Goal: Task Accomplishment & Management: Manage account settings

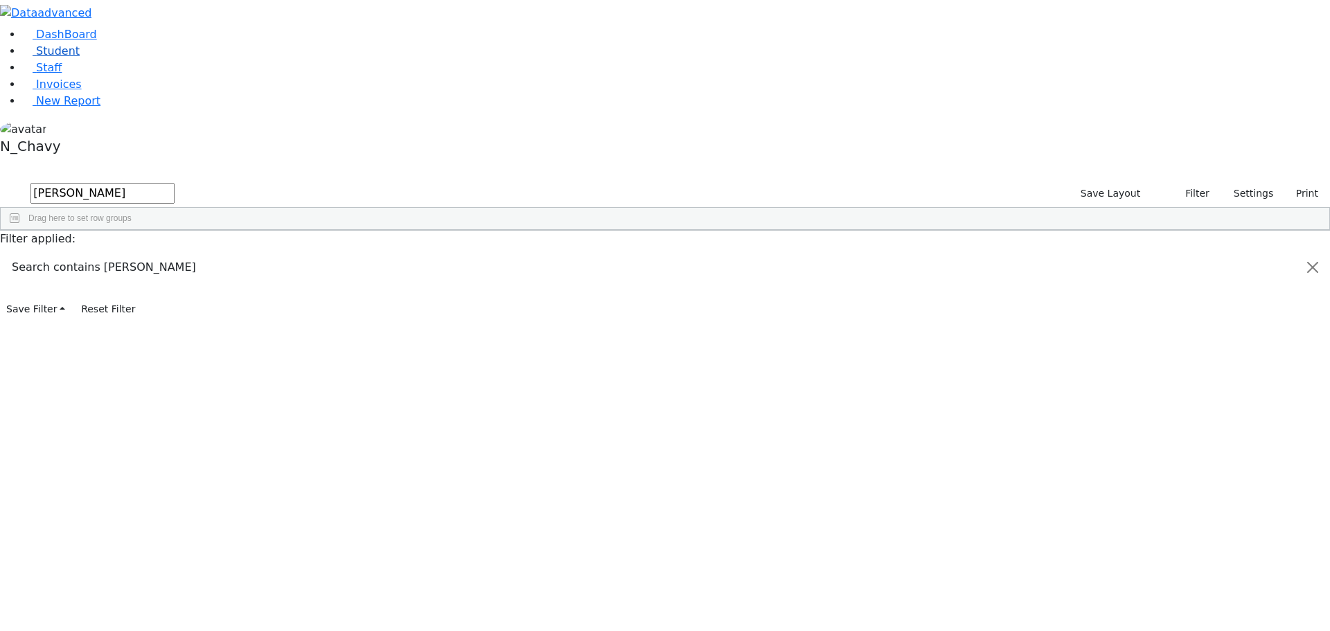
click at [43, 58] on span "Student" at bounding box center [58, 50] width 44 height 13
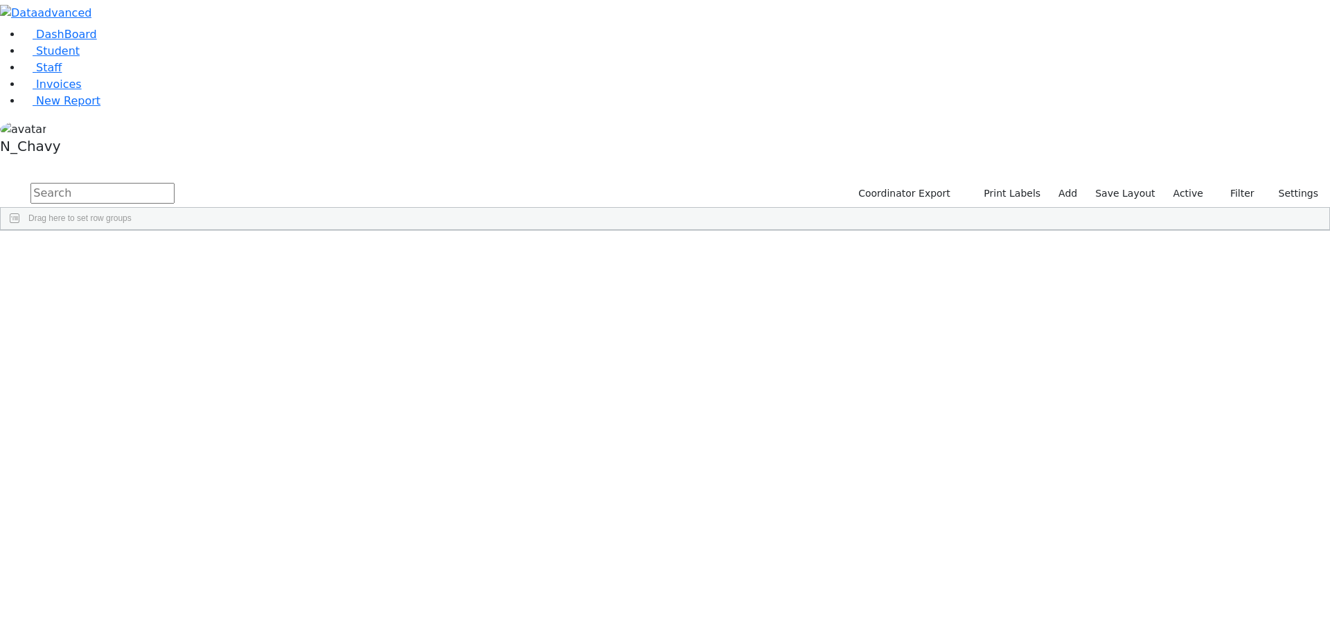
click at [1192, 183] on label "Active" at bounding box center [1188, 193] width 42 height 21
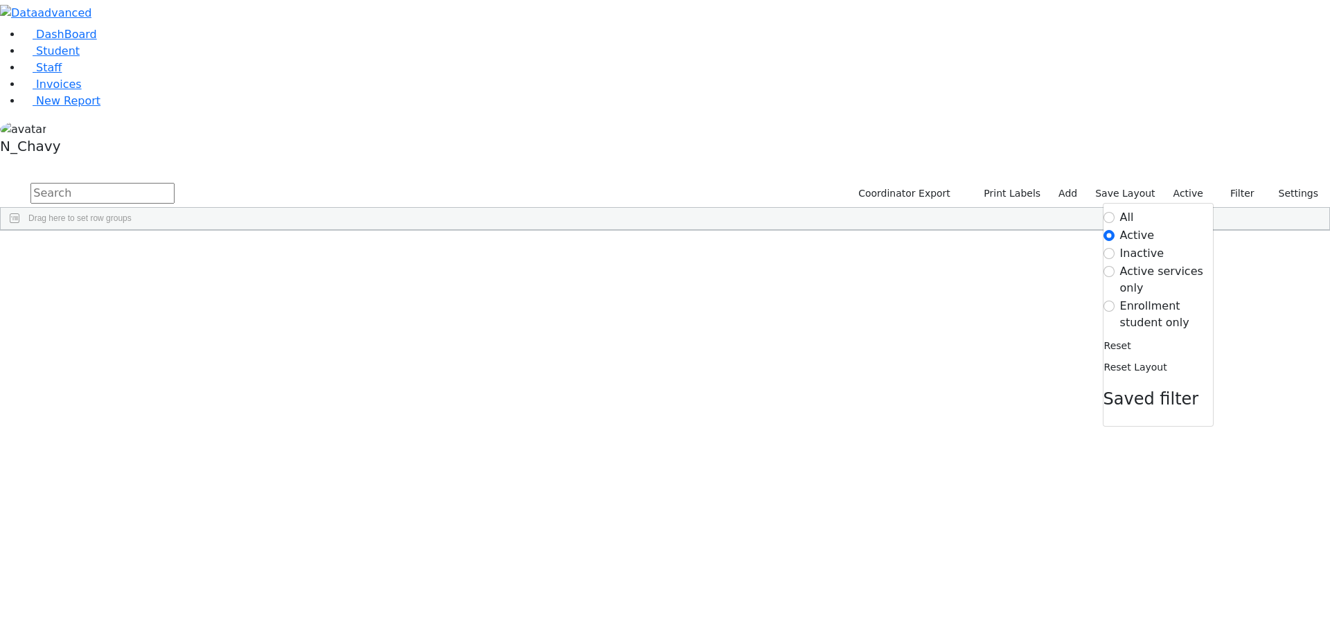
click at [1169, 298] on label "Enrollment student only" at bounding box center [1166, 314] width 93 height 33
click at [1115, 301] on input "Enrollment student only" at bounding box center [1109, 306] width 11 height 11
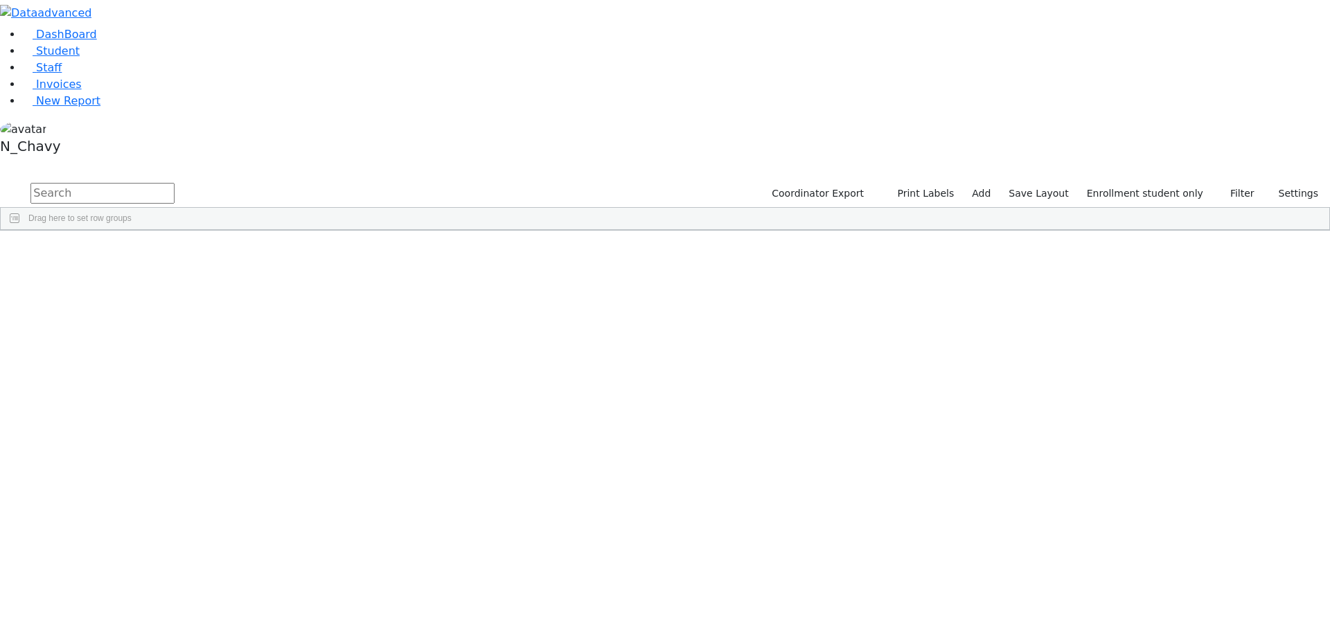
click at [142, 602] on div "Gruber" at bounding box center [106, 611] width 71 height 19
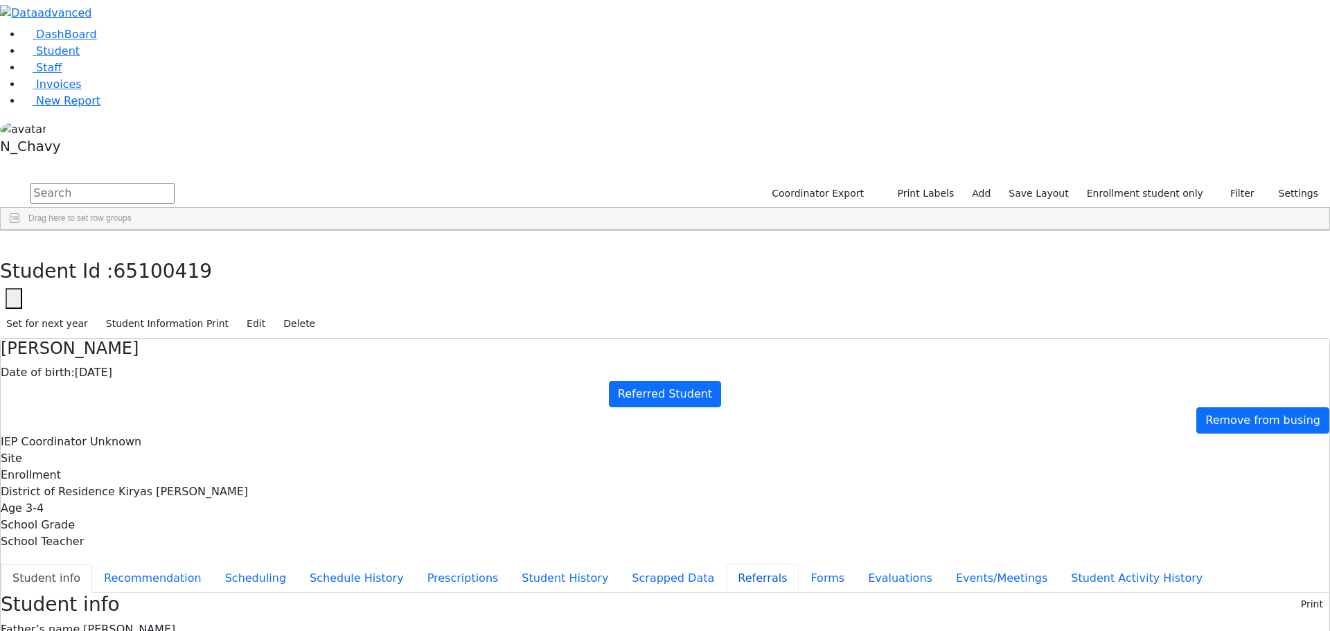
click at [726, 564] on button "Referrals" at bounding box center [762, 578] width 73 height 29
click at [92, 564] on button "Student info" at bounding box center [46, 578] width 91 height 29
click at [335, 339] on h4 "Niche Gruber" at bounding box center [665, 349] width 1329 height 20
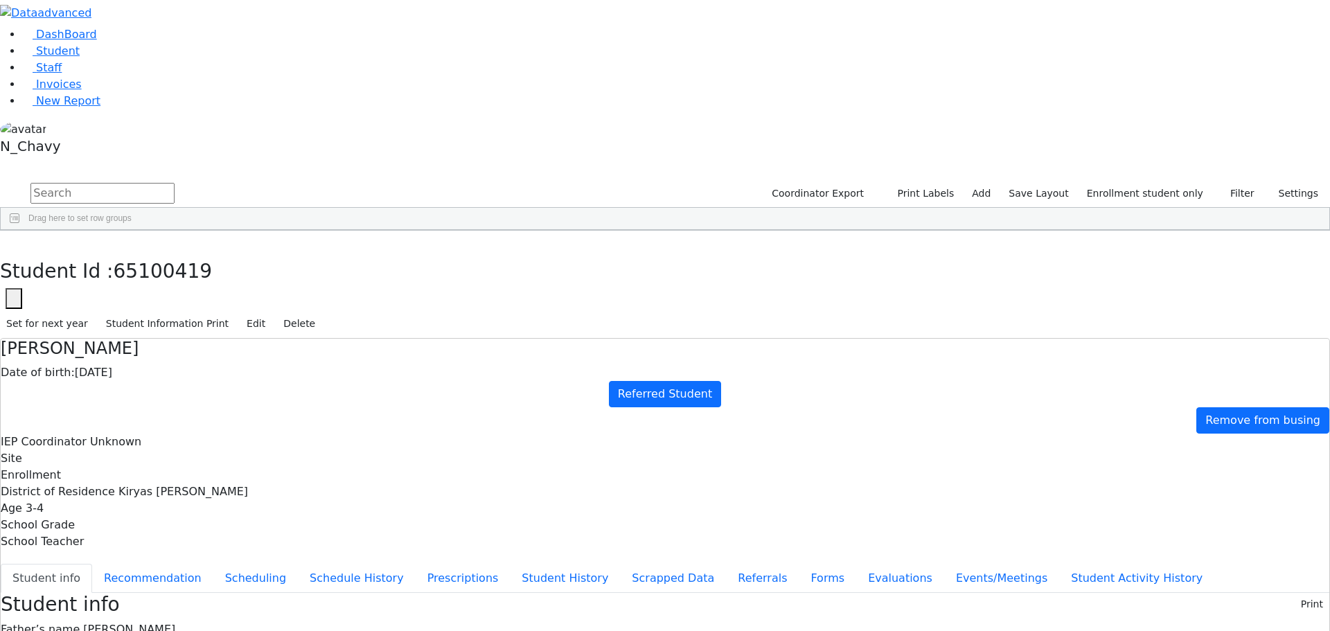
click at [175, 623] on span "Tzivy Gruber" at bounding box center [129, 629] width 92 height 13
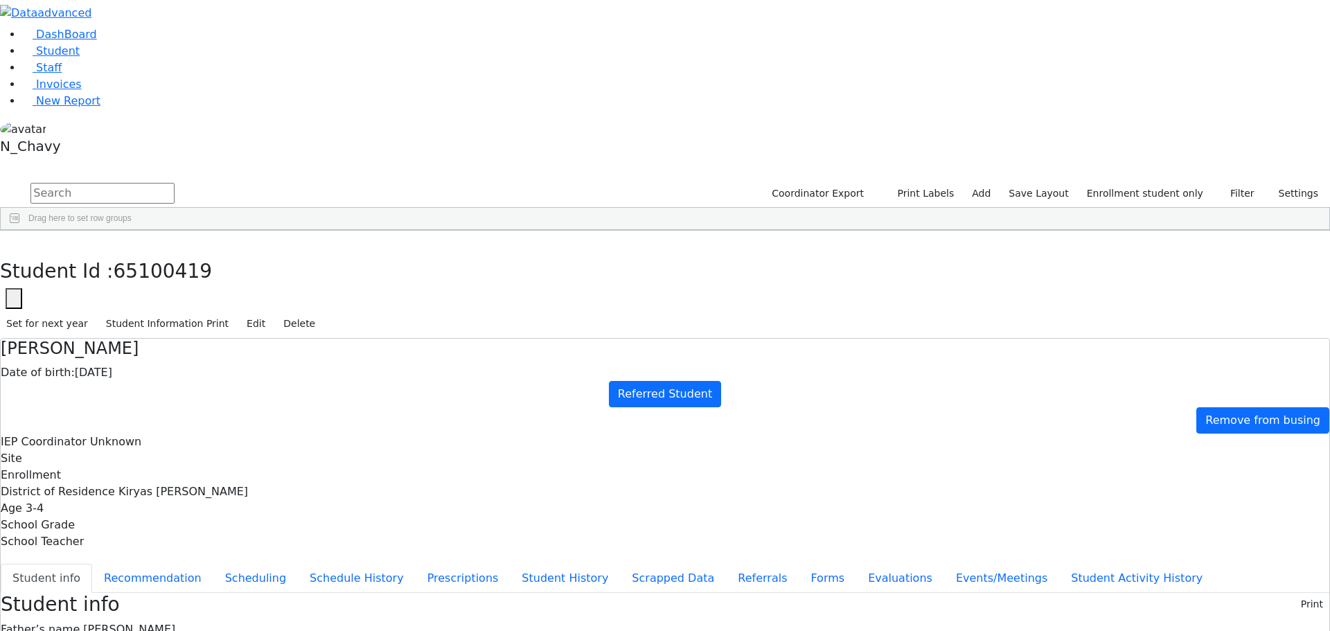
click at [175, 623] on span "Tzivy Gruber" at bounding box center [129, 629] width 92 height 13
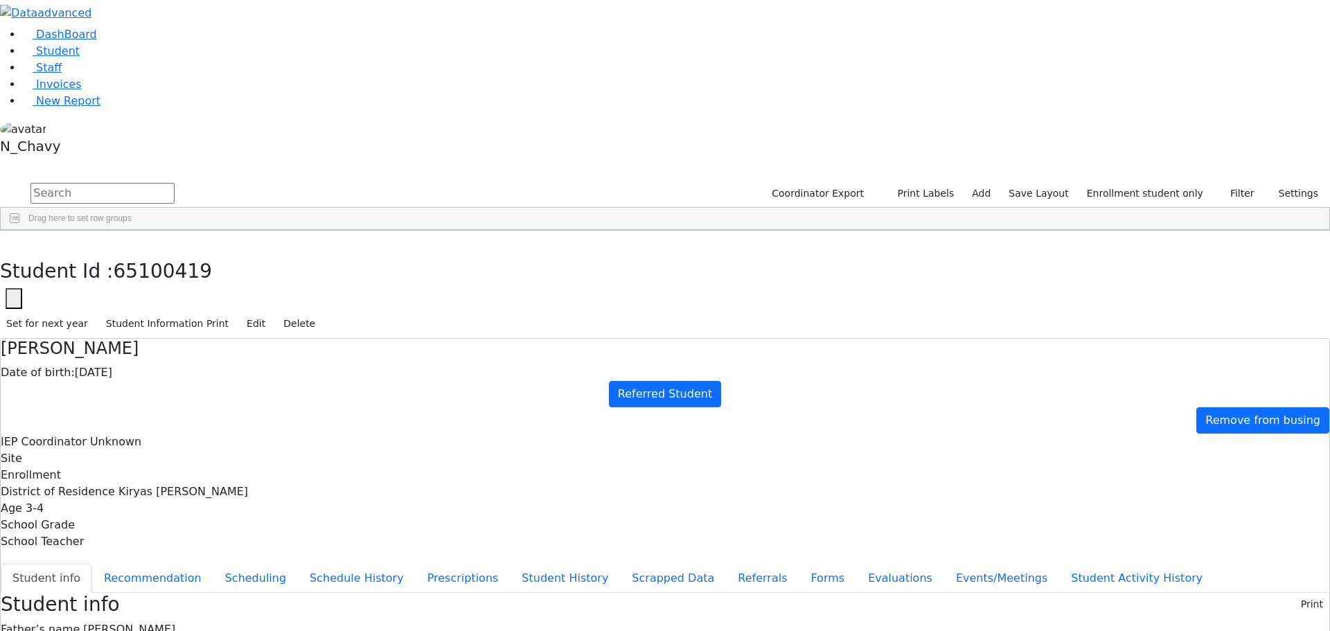
drag, startPoint x: 778, startPoint y: 608, endPoint x: 778, endPoint y: 599, distance: 9.7
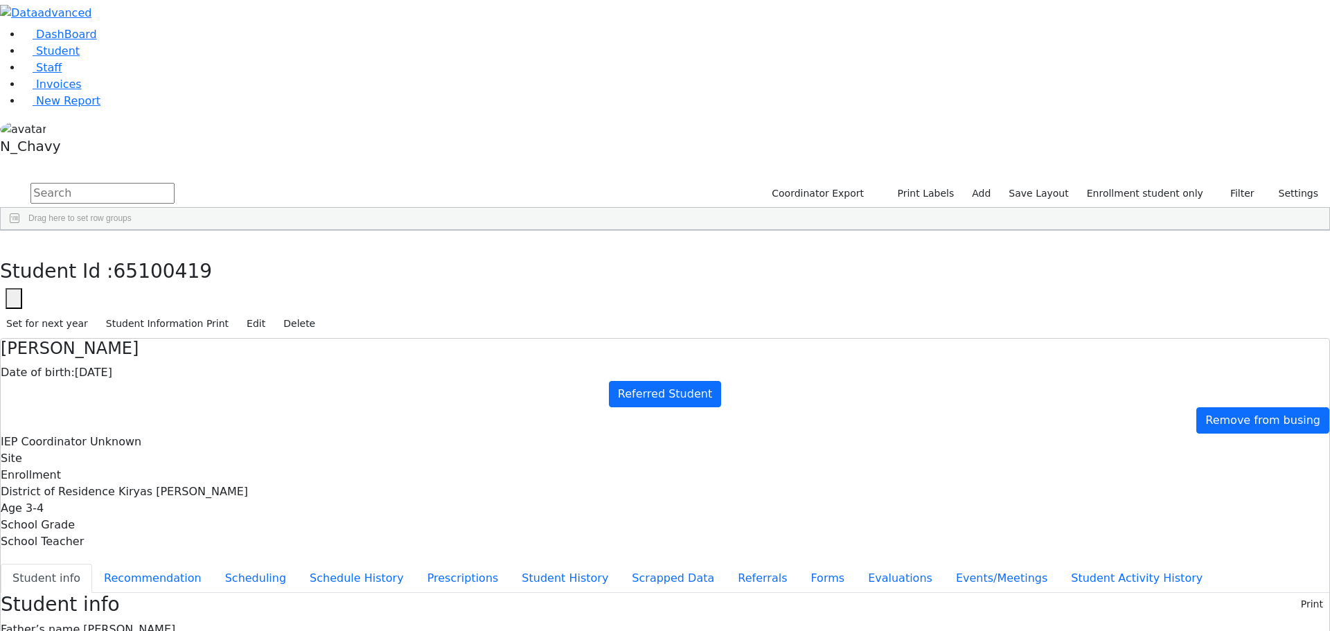
drag, startPoint x: 755, startPoint y: 592, endPoint x: 804, endPoint y: 605, distance: 50.9
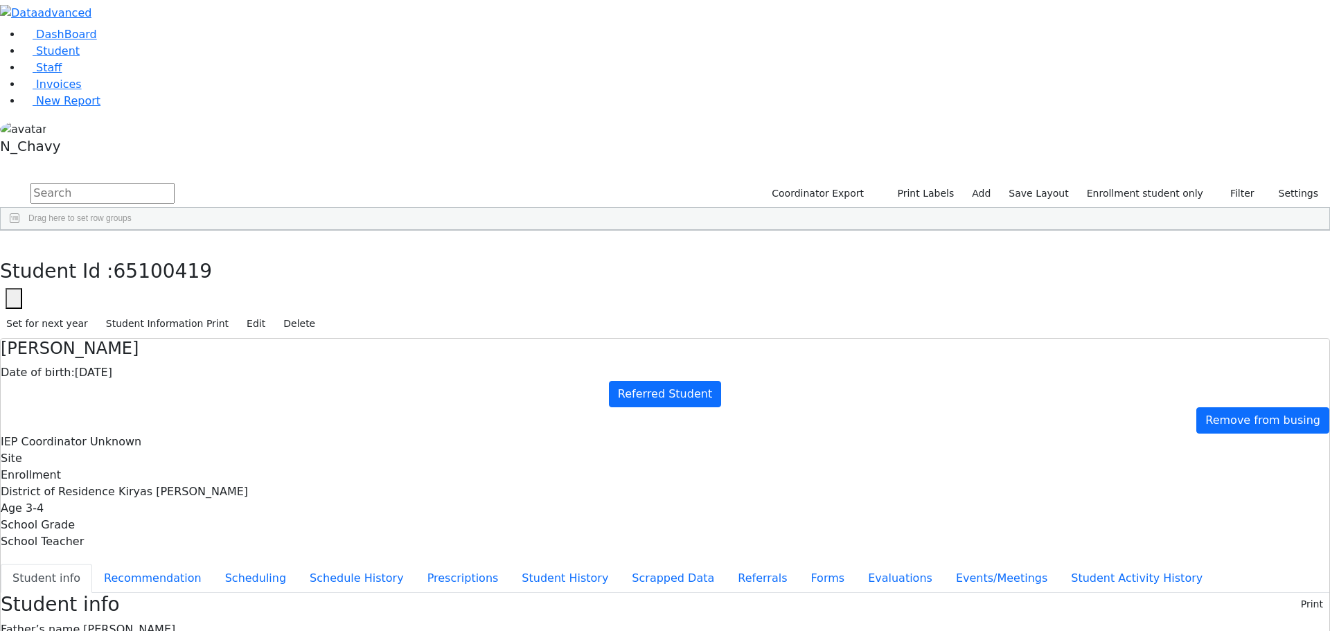
click at [175, 623] on span "Tzivy Gruber" at bounding box center [129, 629] width 92 height 13
click at [355, 339] on div "Niche Gruber Date of birth: 05/25/2022 Referred Student Remove from busing IEP …" at bounding box center [665, 444] width 1329 height 211
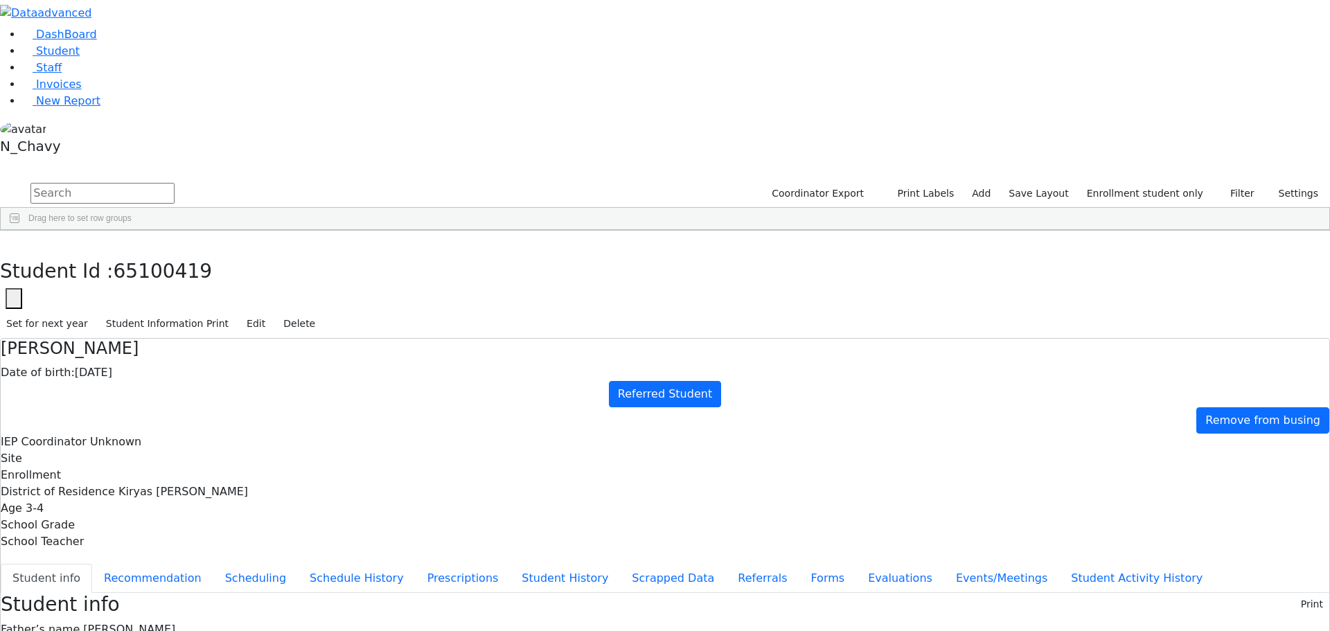
click at [355, 339] on h4 "Niche Gruber" at bounding box center [665, 349] width 1329 height 20
click at [175, 623] on span "Tzivy Gruber" at bounding box center [129, 629] width 92 height 13
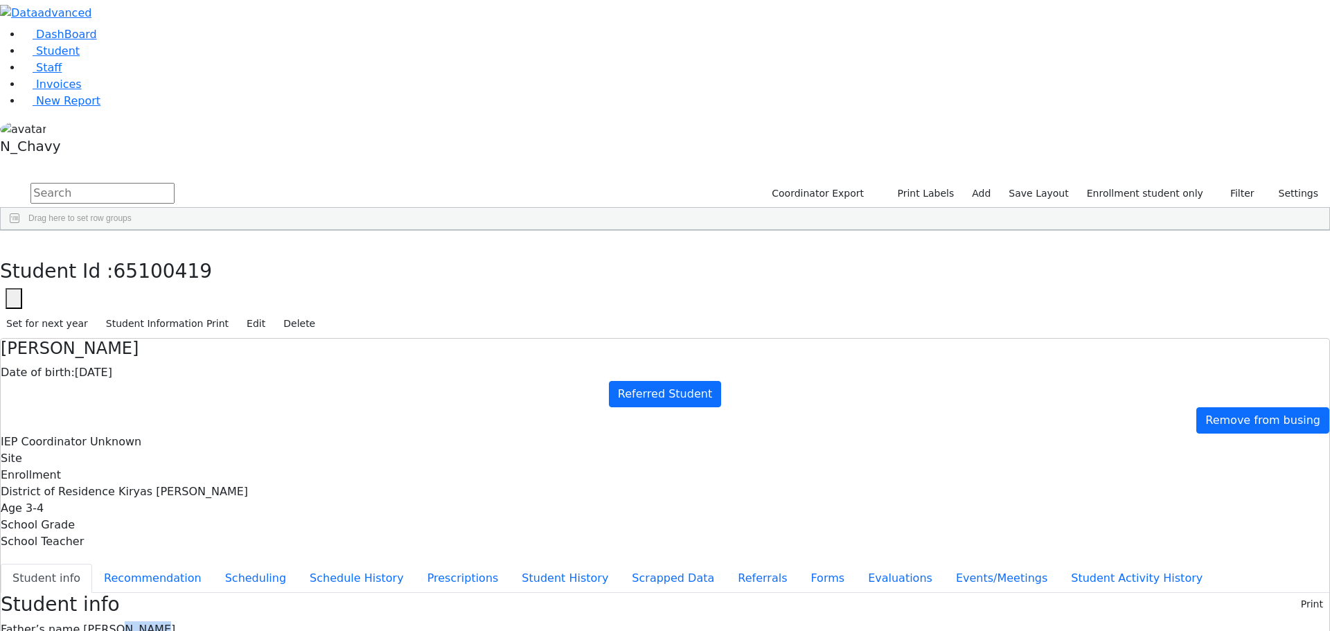
click at [175, 623] on span "Tzivy Gruber" at bounding box center [129, 629] width 92 height 13
click at [326, 339] on h4 "Niche Gruber" at bounding box center [665, 349] width 1329 height 20
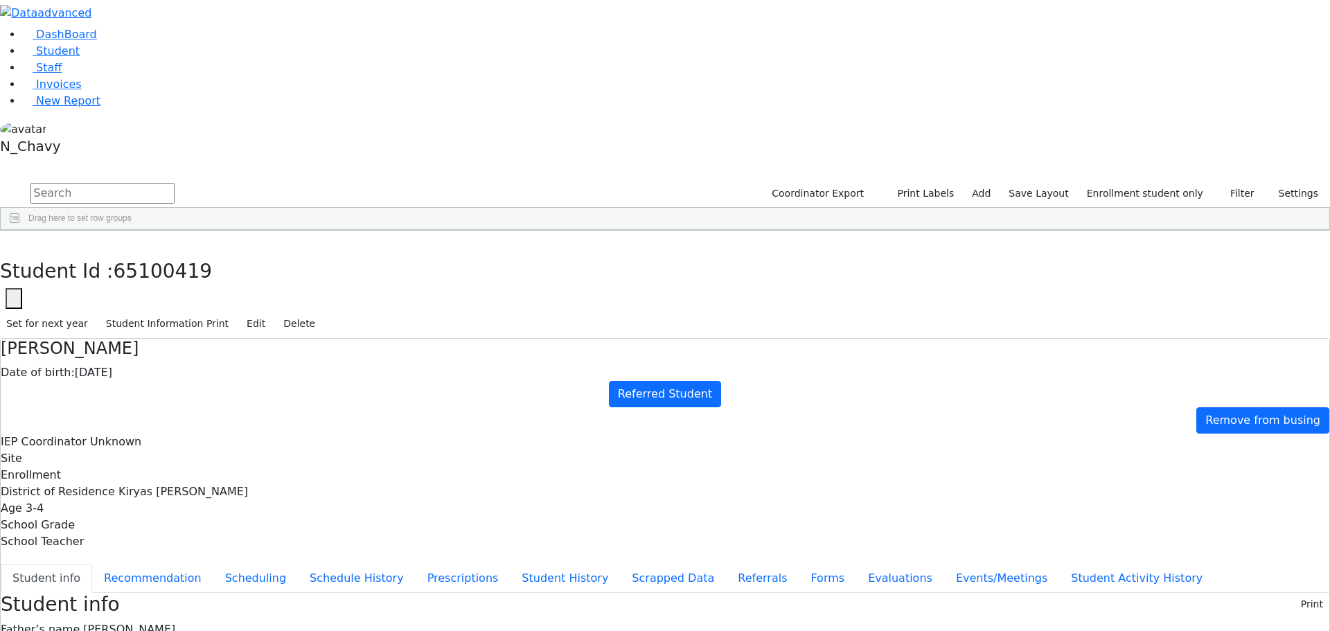
click at [175, 623] on span "Tzivy Gruber" at bounding box center [129, 629] width 92 height 13
click at [272, 313] on button "Edit" at bounding box center [255, 323] width 31 height 21
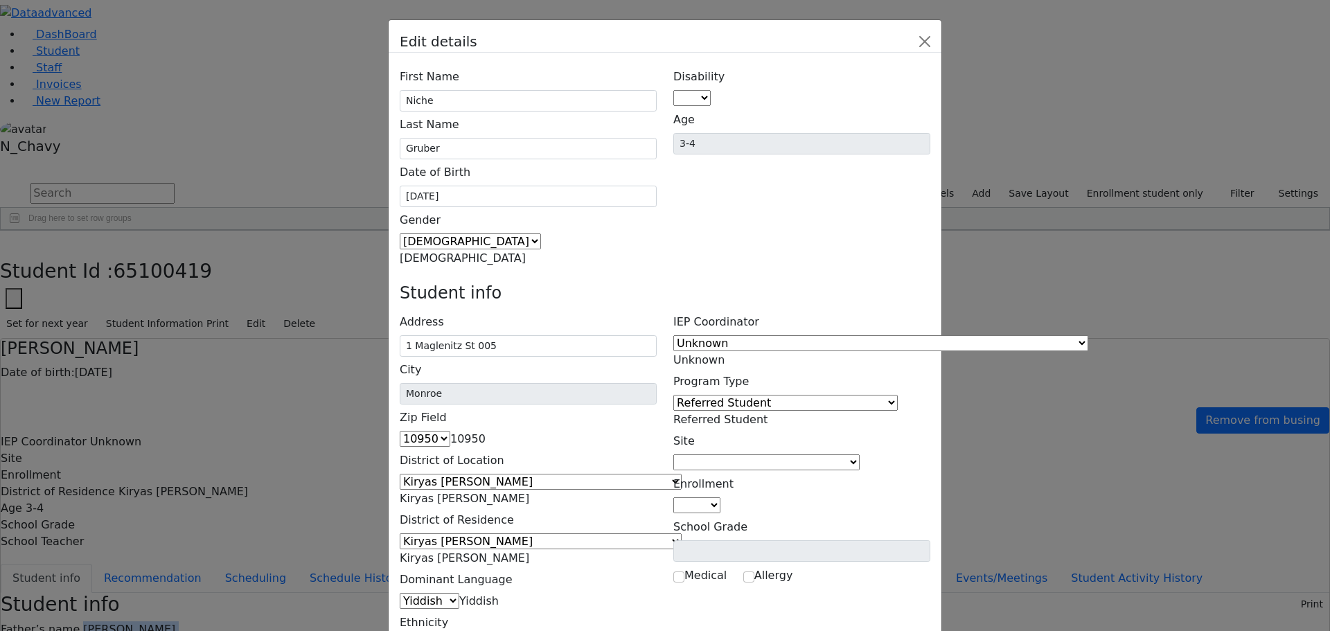
scroll to position [0, 0]
drag, startPoint x: 811, startPoint y: 421, endPoint x: 734, endPoint y: 428, distance: 77.2
type input "Mother"
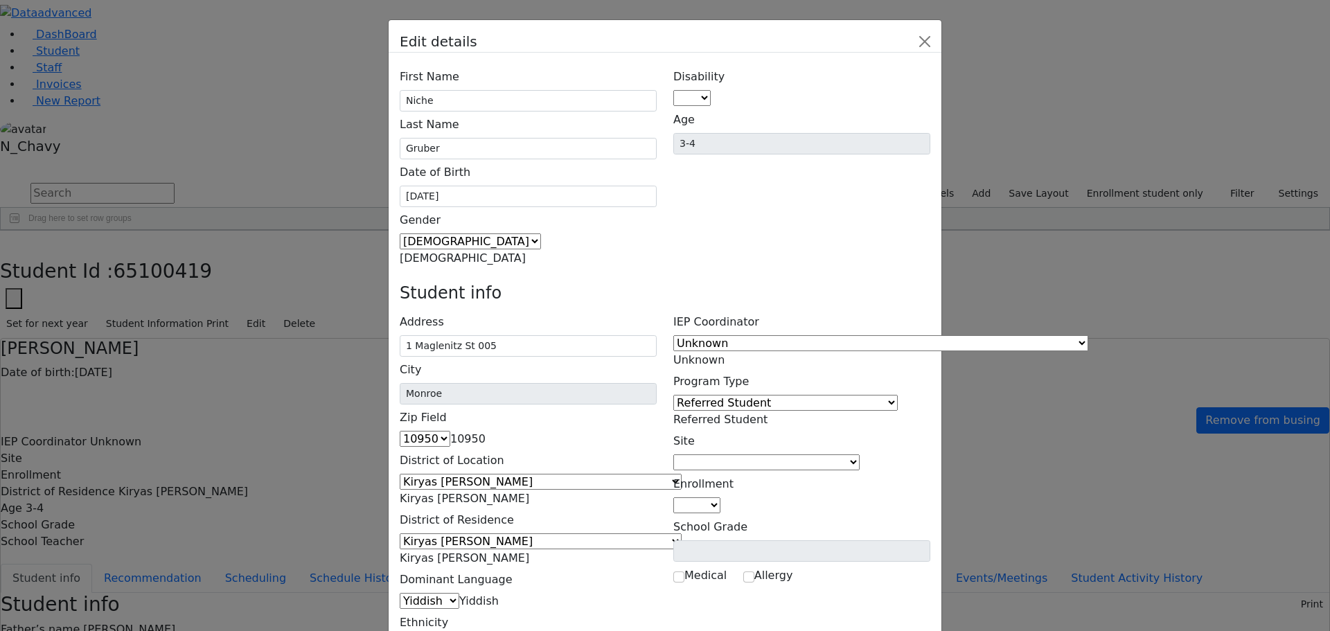
type input "(845) 376-3049"
drag, startPoint x: 818, startPoint y: 567, endPoint x: 768, endPoint y: 567, distance: 50.6
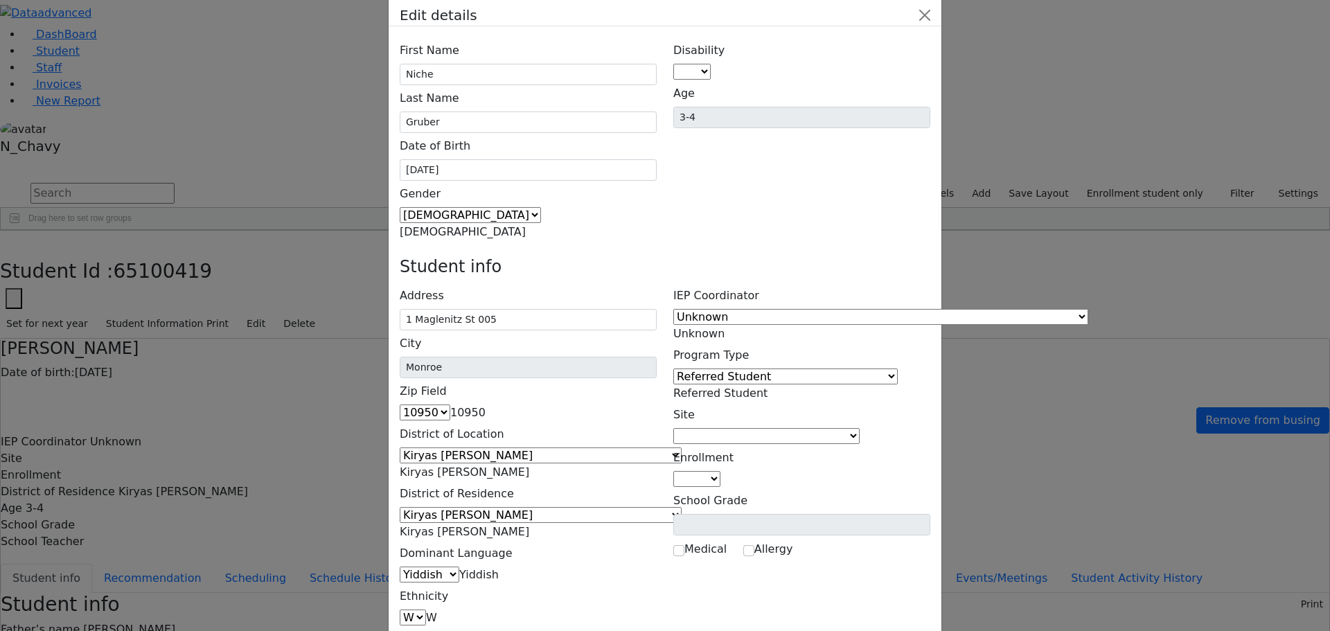
scroll to position [51, 0]
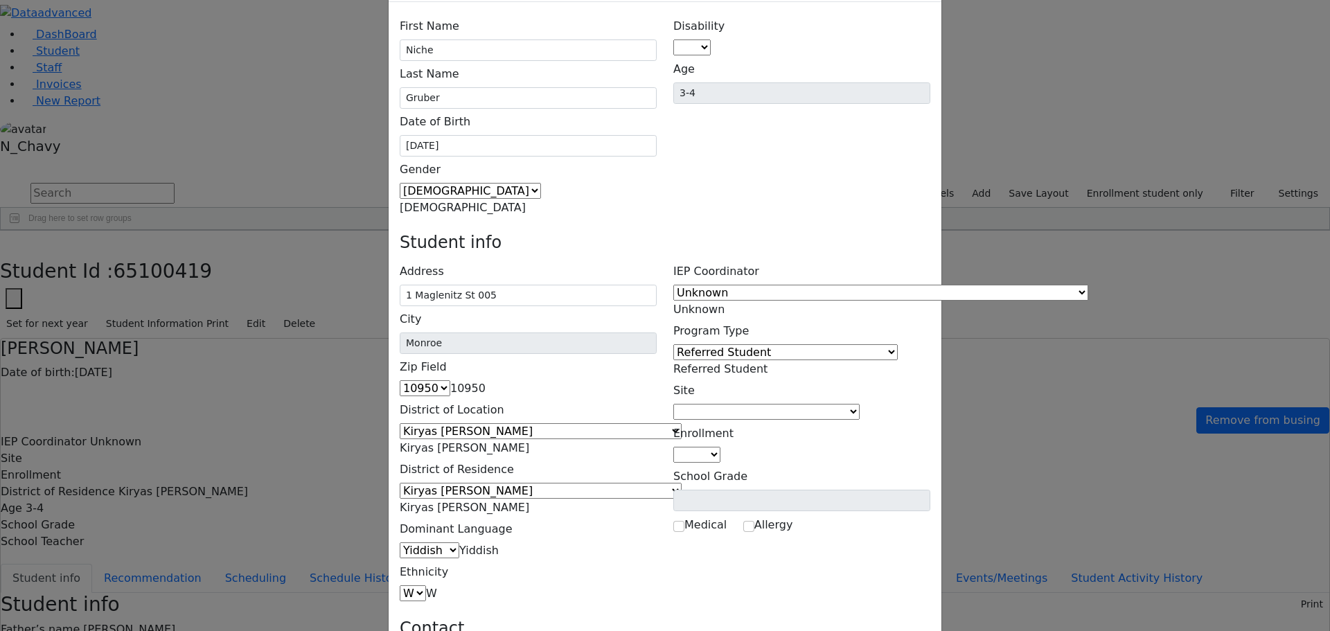
type input "Father"
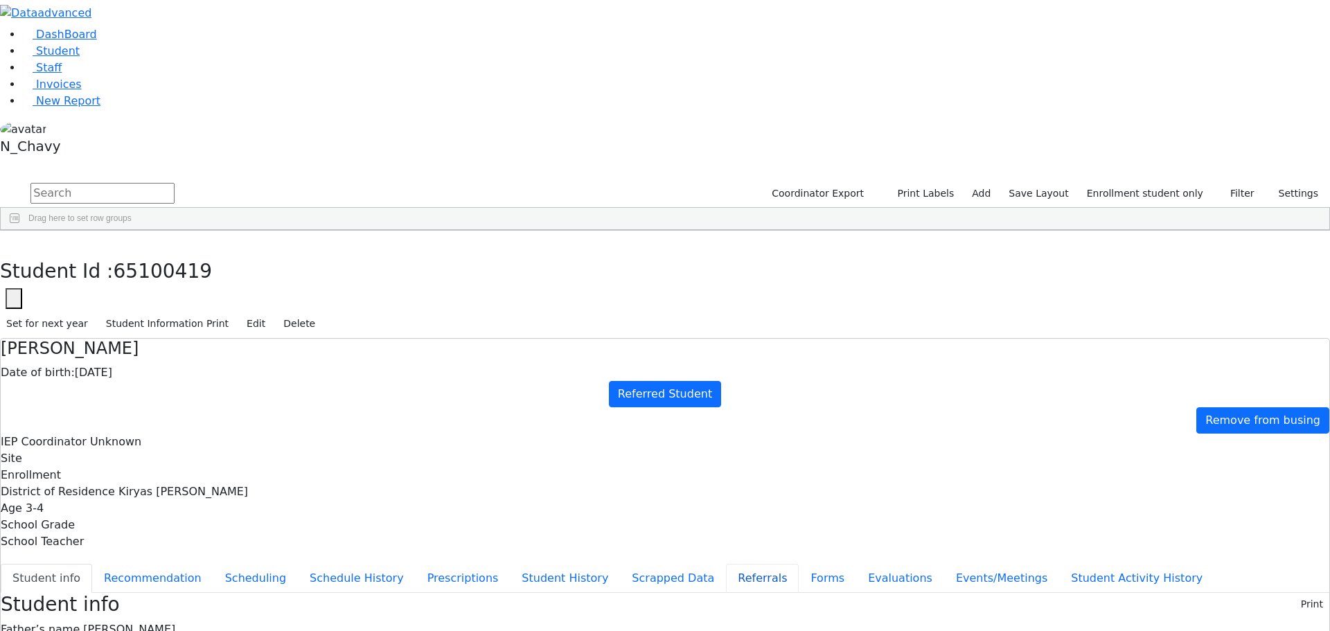
click at [726, 564] on button "Referrals" at bounding box center [762, 578] width 73 height 29
click at [92, 564] on button "Student info" at bounding box center [46, 578] width 91 height 29
click at [272, 313] on button "Edit" at bounding box center [255, 323] width 31 height 21
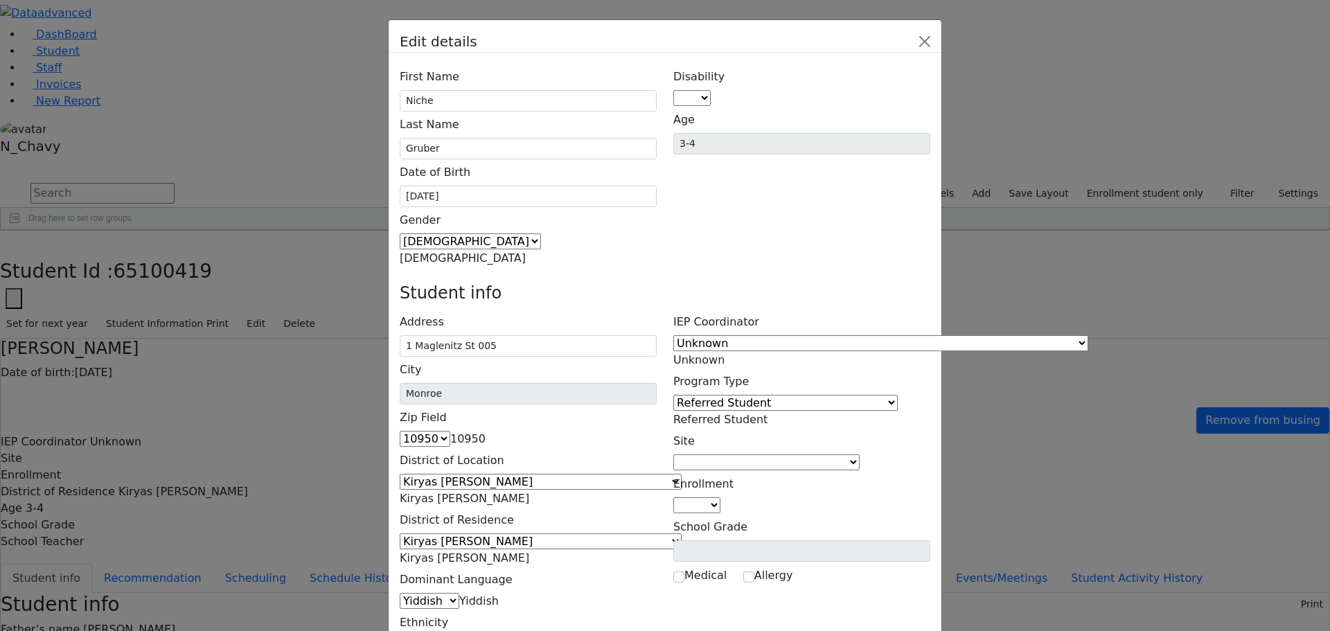
scroll to position [0, 0]
type input "(845) 376-3049"
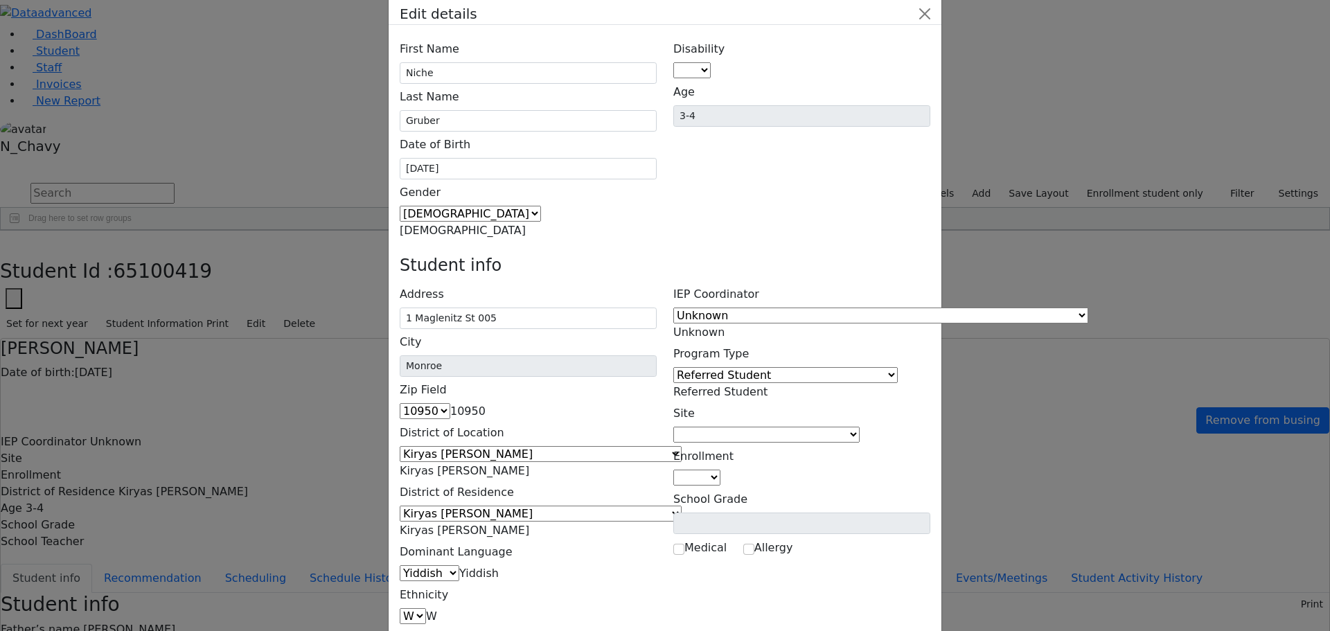
scroll to position [51, 0]
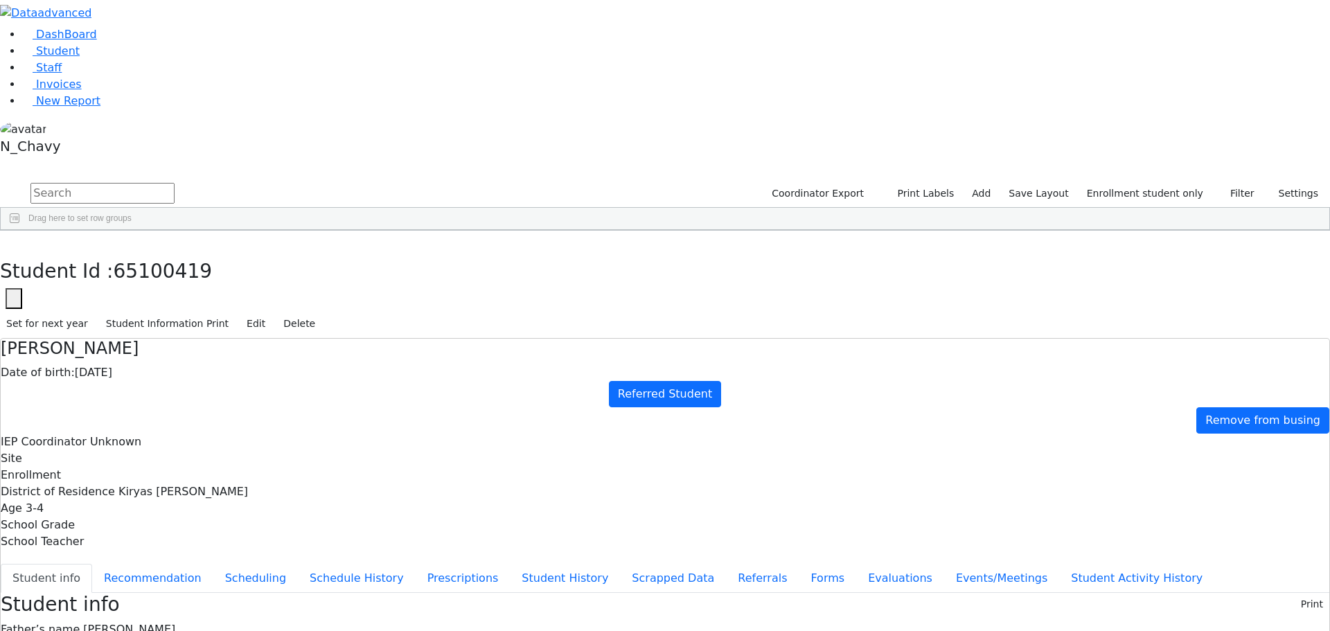
click at [175, 623] on span "Mordechai Gruber" at bounding box center [129, 629] width 92 height 13
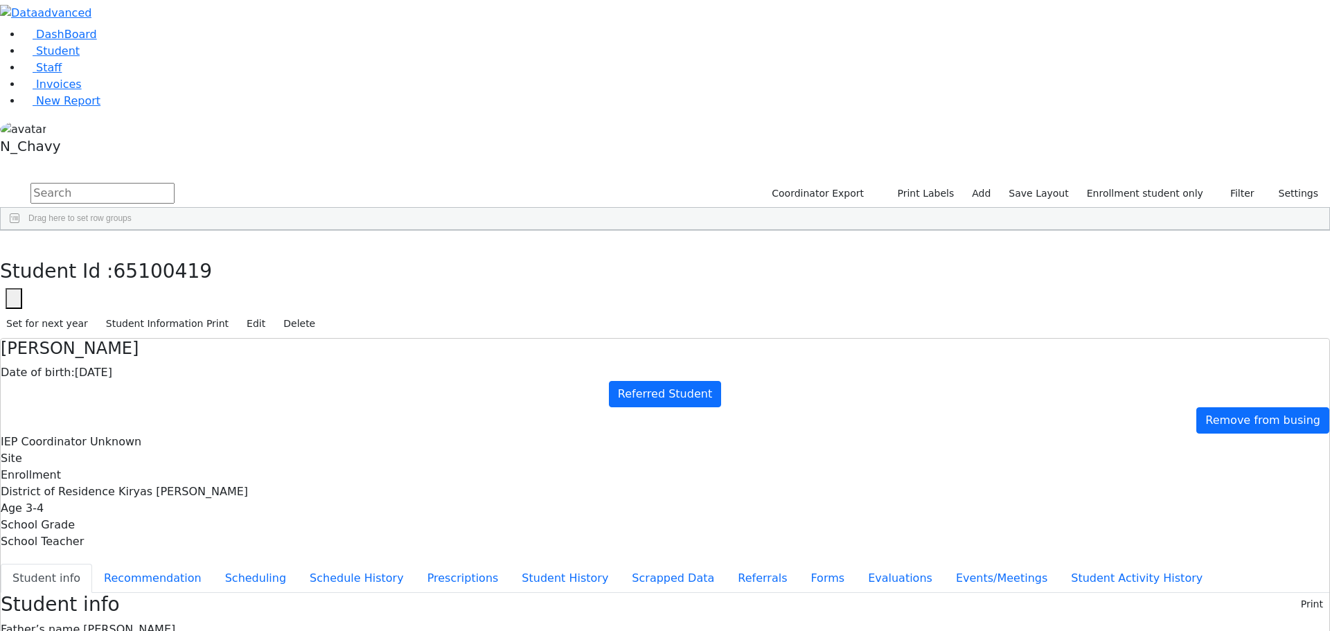
click at [726, 564] on button "Referrals" at bounding box center [762, 578] width 73 height 29
click at [142, 486] on div "Fleischman" at bounding box center [106, 495] width 71 height 19
click at [17, 297] on icon "button" at bounding box center [14, 300] width 6 height 6
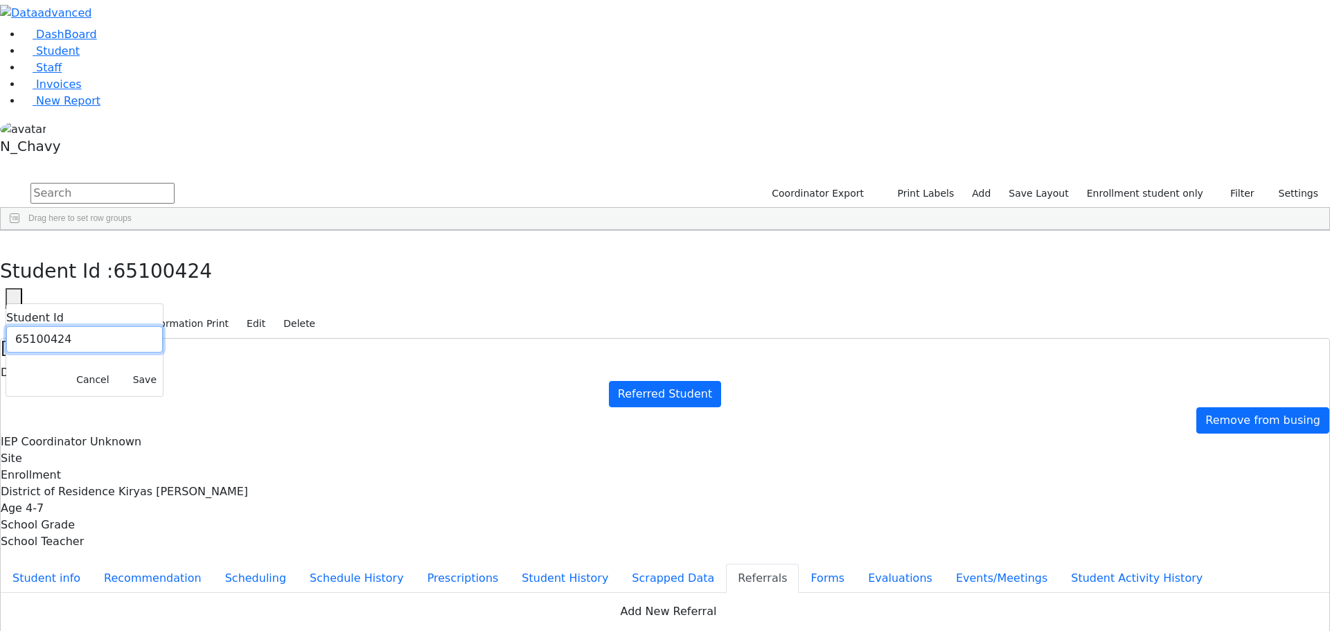
click at [163, 326] on input "65100424" at bounding box center [84, 339] width 157 height 26
paste input "1375"
type input "6511375"
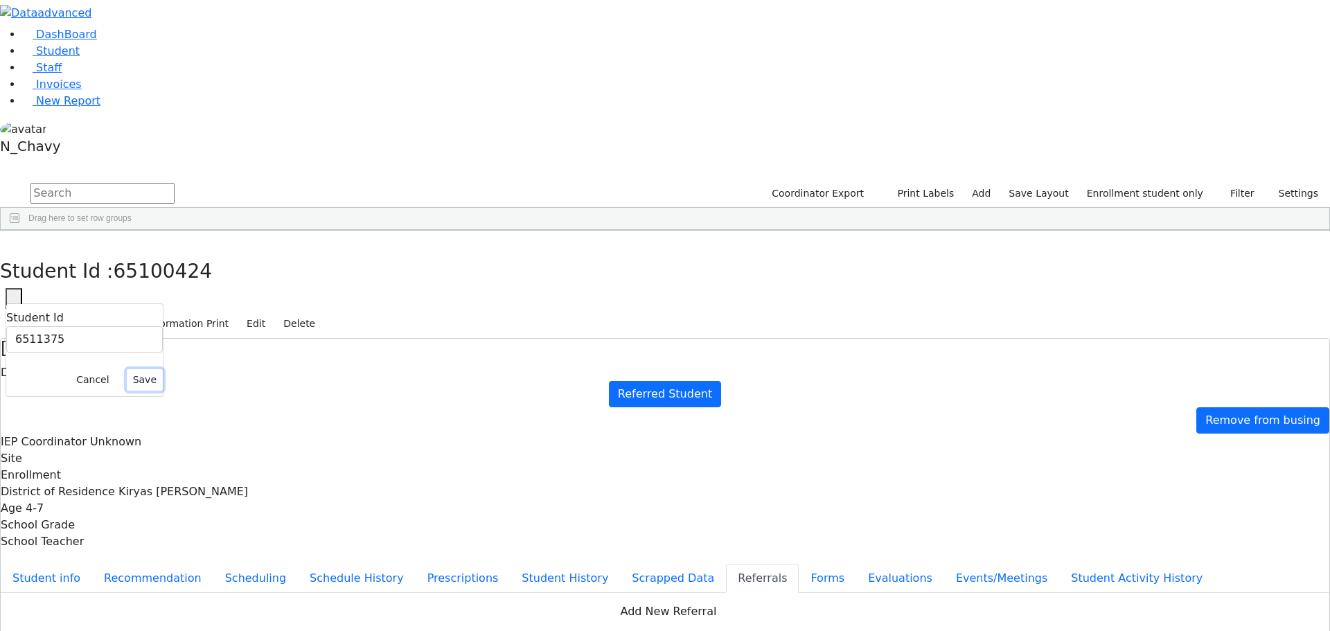
click at [163, 369] on button "Save" at bounding box center [145, 379] width 36 height 21
click at [142, 602] on div "Gruber" at bounding box center [106, 611] width 71 height 19
click at [92, 564] on button "Student info" at bounding box center [46, 578] width 91 height 29
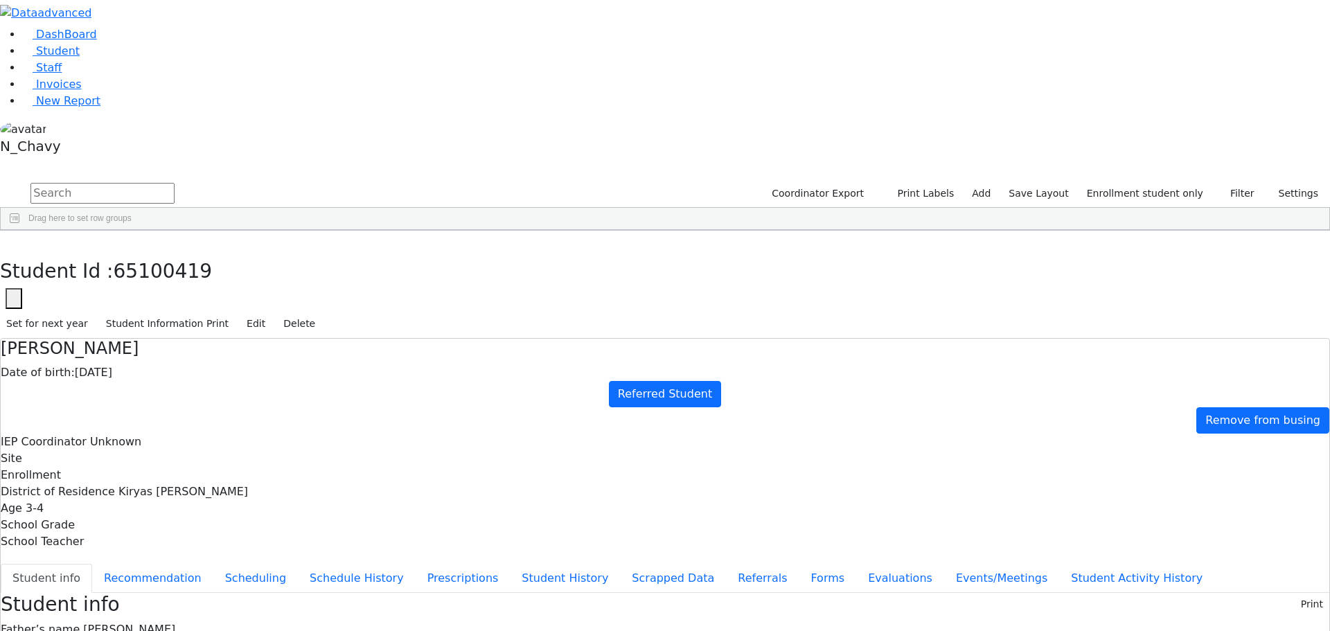
copy div "mordchegruber@gmail.com"
